Goal: Task Accomplishment & Management: Complete application form

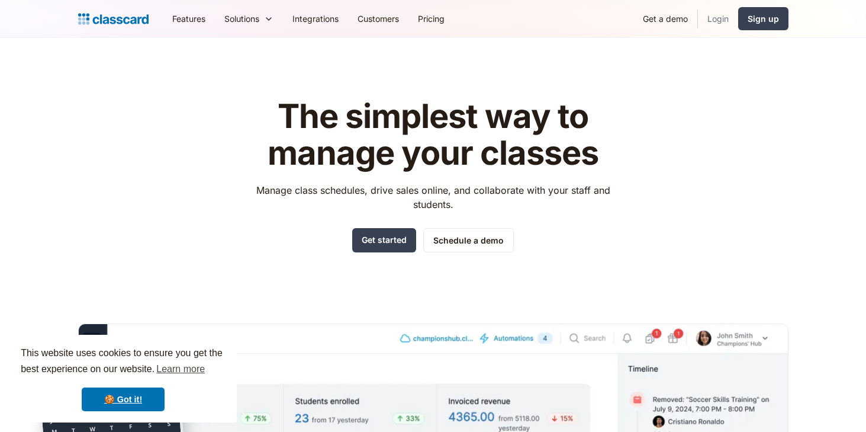
click at [720, 21] on link "Login" at bounding box center [718, 18] width 40 height 27
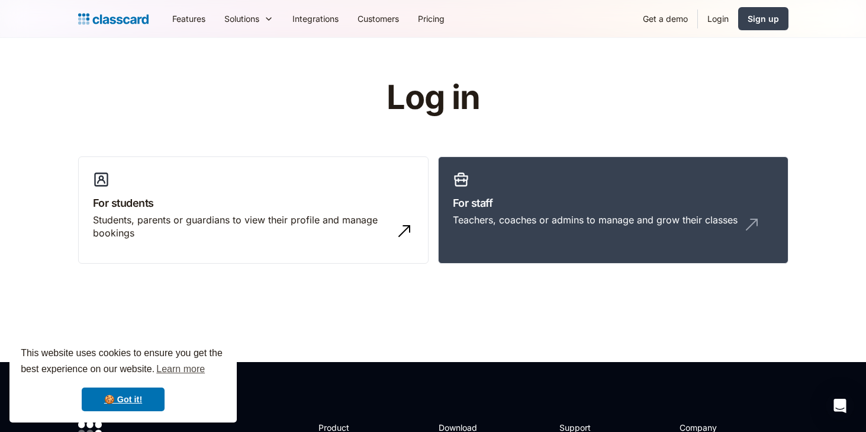
click at [796, 5] on div "Features Resources Blog The latest industry news, updates and info. Customer st…" at bounding box center [433, 19] width 866 height 38
click at [776, 14] on div "Sign up" at bounding box center [763, 18] width 31 height 12
